Goal: Transaction & Acquisition: Obtain resource

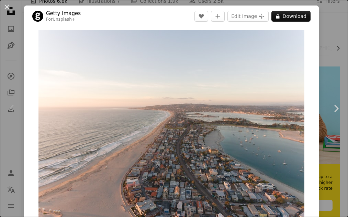
scroll to position [32, 0]
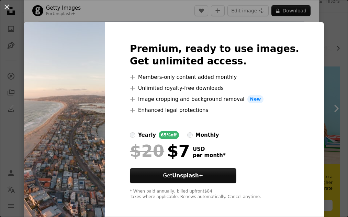
click at [334, 32] on div "An X shape Premium, ready to use images. Get unlimited access. A plus sign Memb…" at bounding box center [174, 108] width 348 height 217
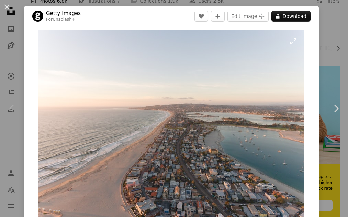
click at [295, 42] on img "Zoom in on this image" at bounding box center [172, 129] width 266 height 199
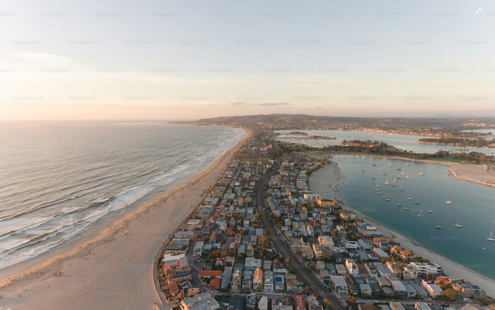
scroll to position [22, 0]
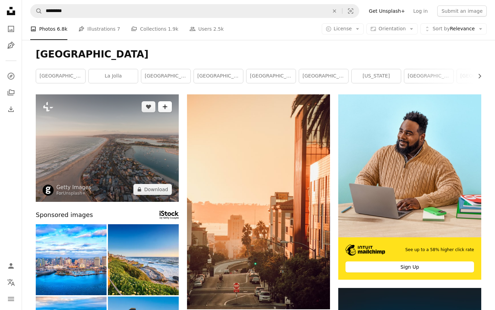
click at [164, 109] on button "A plus sign" at bounding box center [165, 106] width 14 height 11
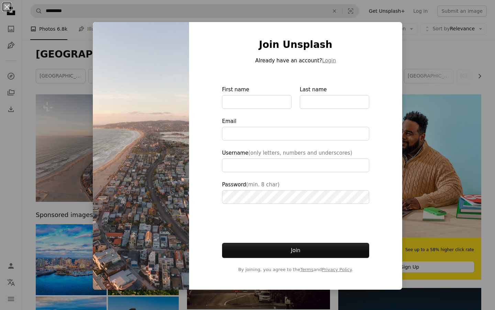
click at [31, 106] on div "An X shape Join Unsplash Already have an account? Login First name Last name Em…" at bounding box center [247, 155] width 495 height 310
